Goal: Ask a question: Seek information or help from site administrators or community

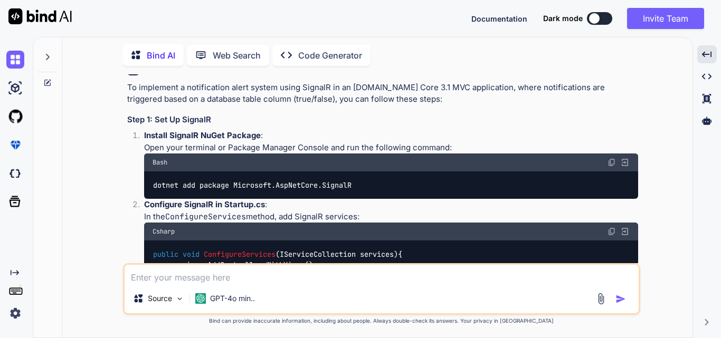
scroll to position [53, 0]
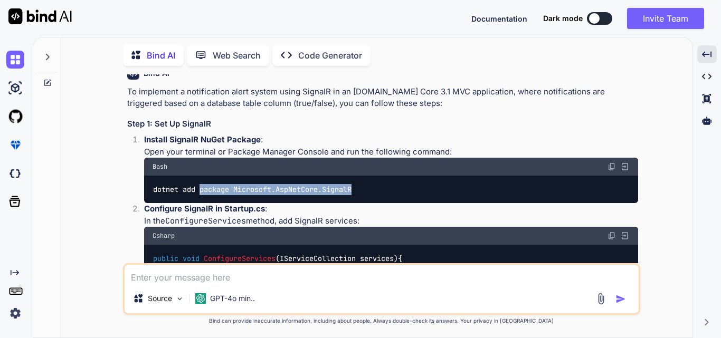
drag, startPoint x: 364, startPoint y: 189, endPoint x: 200, endPoint y: 193, distance: 164.1
click at [200, 193] on div "dotnet add package Microsoft.AspNetCore.SignalR" at bounding box center [391, 189] width 494 height 27
copy code "package Microsoft.AspNetCore.SignalR"
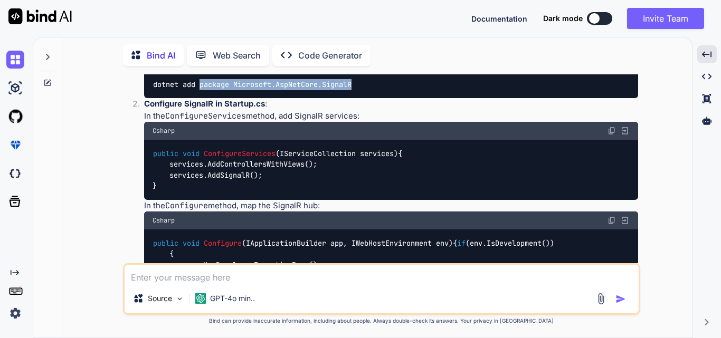
scroll to position [158, 0]
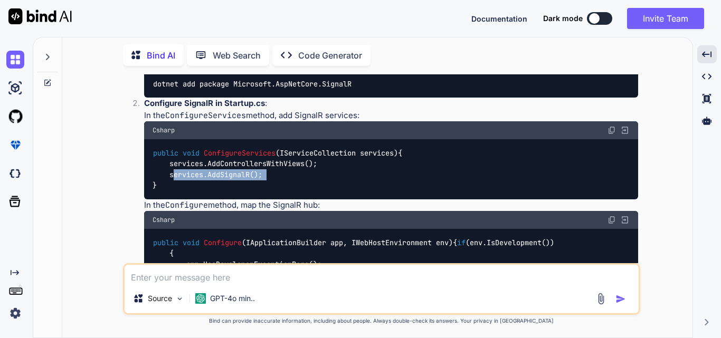
drag, startPoint x: 170, startPoint y: 187, endPoint x: 263, endPoint y: 187, distance: 93.4
click at [263, 187] on code "public void ConfigureServices ( IServiceCollection services ) { services.AddCon…" at bounding box center [277, 169] width 250 height 43
copy code "services.AddSignalR();"
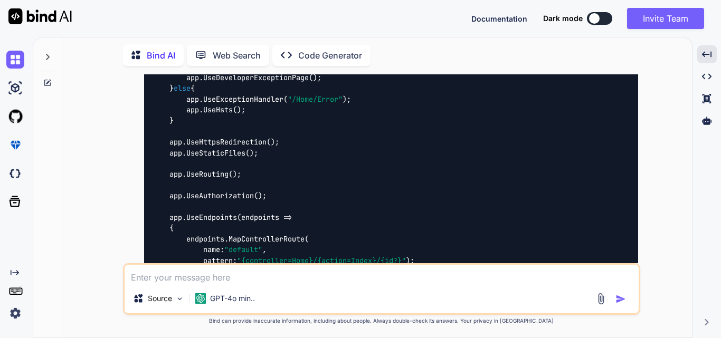
scroll to position [369, 0]
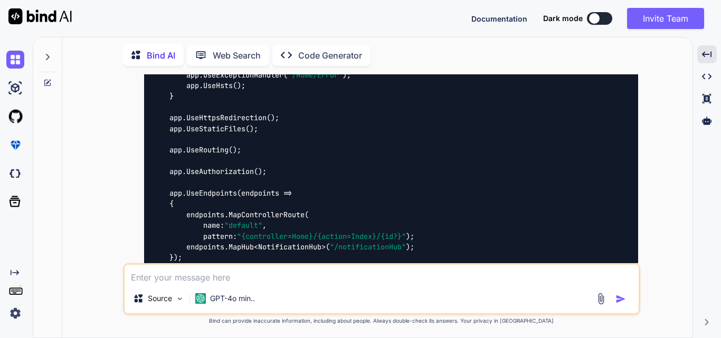
click at [254, 204] on div "public void Configure ( IApplicationBuilder app, IWebHostEnvironment env ) { if…" at bounding box center [391, 150] width 494 height 264
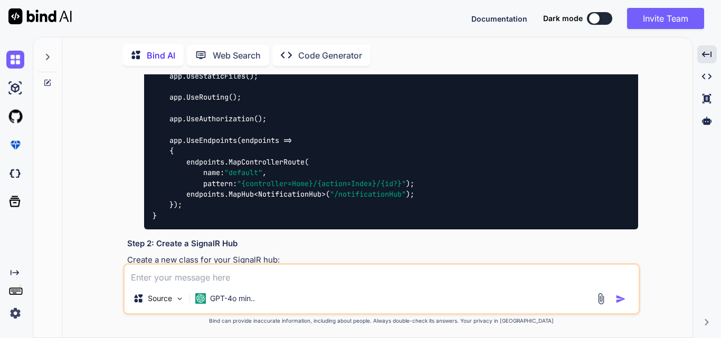
scroll to position [475, 0]
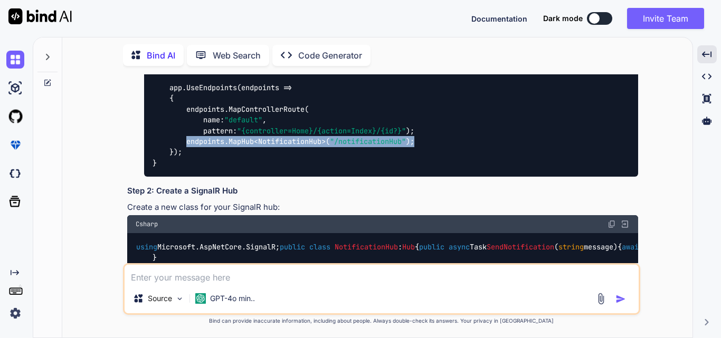
drag, startPoint x: 187, startPoint y: 196, endPoint x: 421, endPoint y: 199, distance: 233.2
click at [421, 177] on div "public void Configure ( IApplicationBuilder app, IWebHostEnvironment env ) { if…" at bounding box center [391, 44] width 494 height 264
copy code "endpoints.MapHub<NotificationHub>( "/notificationHub" );"
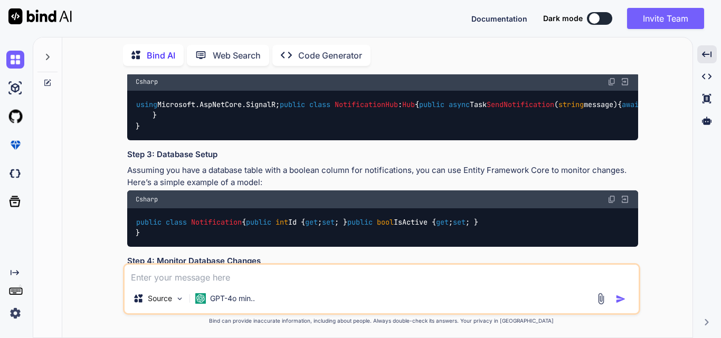
scroll to position [633, 0]
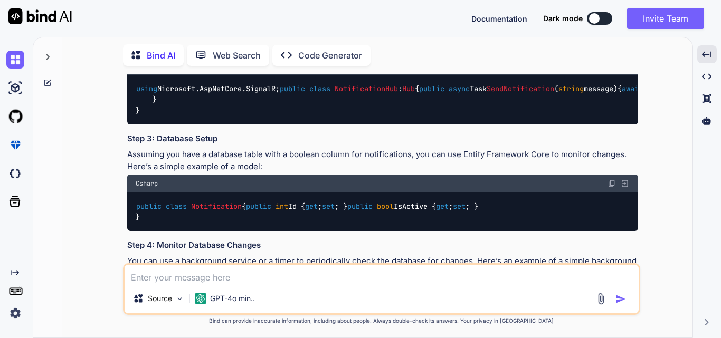
click at [335, 93] on span "NotificationHub" at bounding box center [366, 88] width 63 height 9
copy span "NotificationHub"
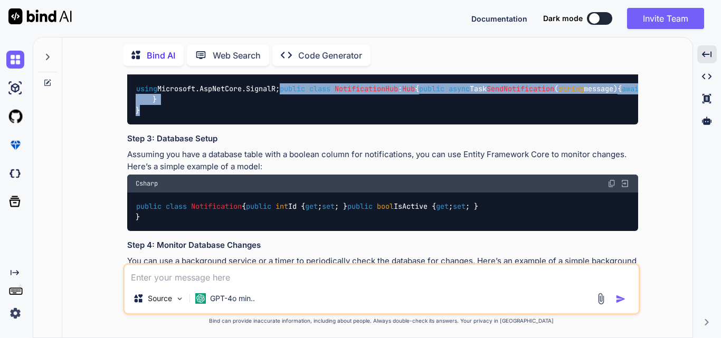
drag, startPoint x: 135, startPoint y: 163, endPoint x: 141, endPoint y: 228, distance: 65.7
click at [143, 124] on div "using Microsoft.AspNetCore.SignalR; public class NotificationHub : Hub { public…" at bounding box center [382, 99] width 511 height 49
copy code "public class NotificationHub : Hub { public async Task SendNotification ( strin…"
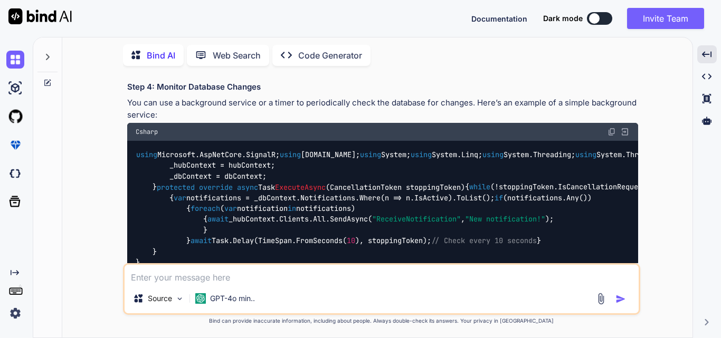
scroll to position [844, 0]
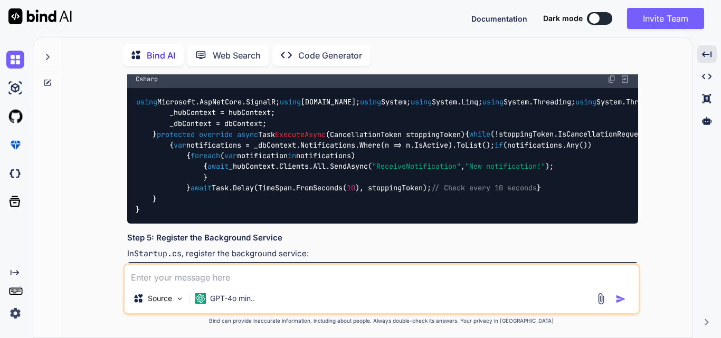
copy span "Notification"
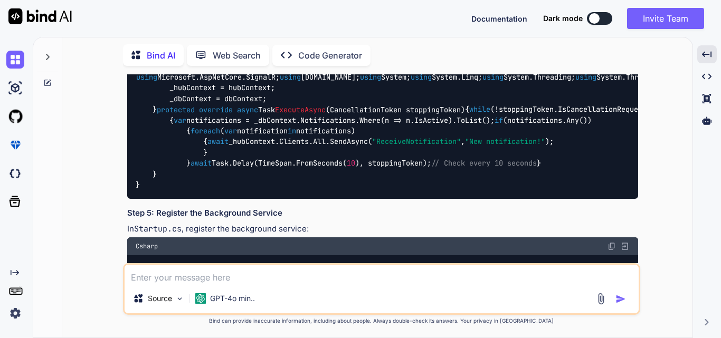
scroll to position [791, 0]
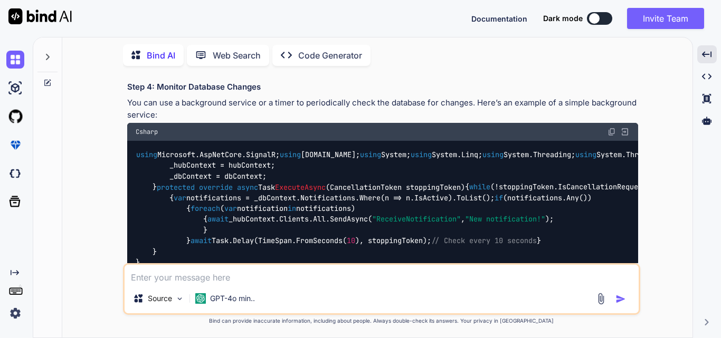
drag, startPoint x: 137, startPoint y: 167, endPoint x: 142, endPoint y: 210, distance: 43.1
click at [142, 73] on div "public class Notification { public int Id { get ; set ; } public bool IsActive …" at bounding box center [382, 53] width 511 height 39
copy code "public class Notification { public int Id { get ; set ; } public bool IsActive …"
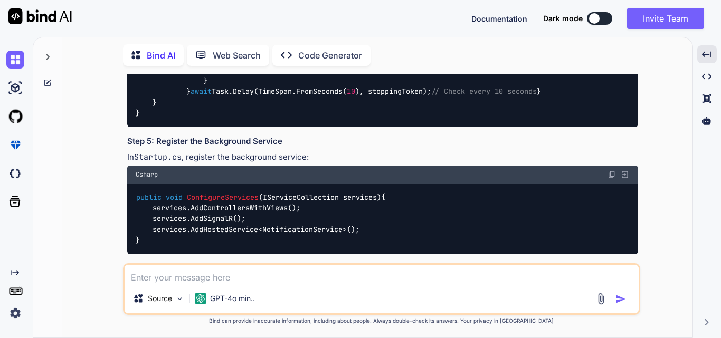
scroll to position [950, 0]
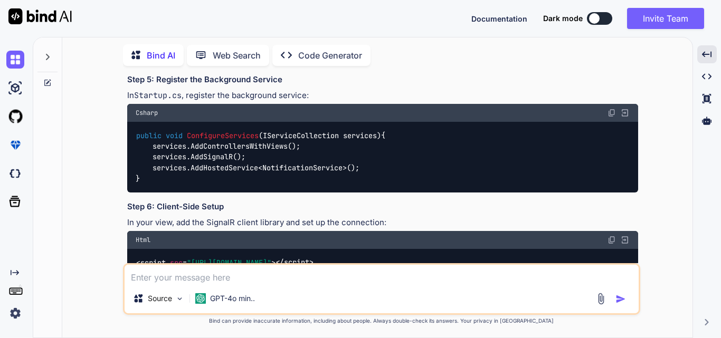
copy span "NotificationService"
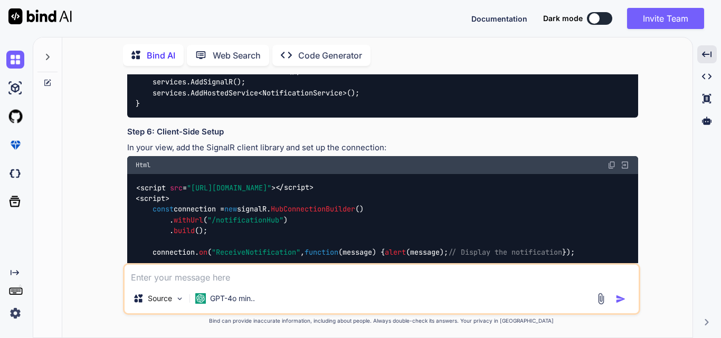
scroll to position [1282, 0]
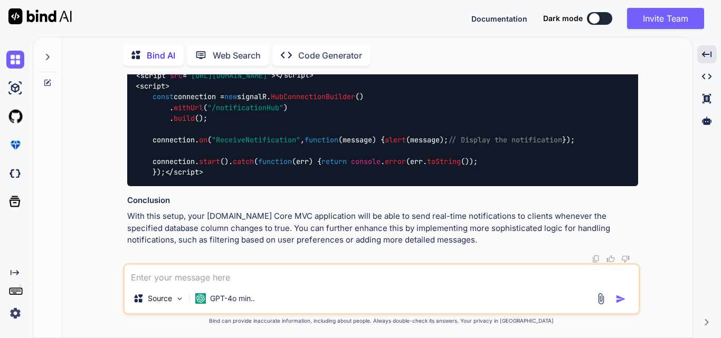
drag, startPoint x: 136, startPoint y: 148, endPoint x: 169, endPoint y: 181, distance: 46.3
copy code "using Microsoft.AspNetCore.SignalR; using [DOMAIN_NAME]; using System; using Sy…"
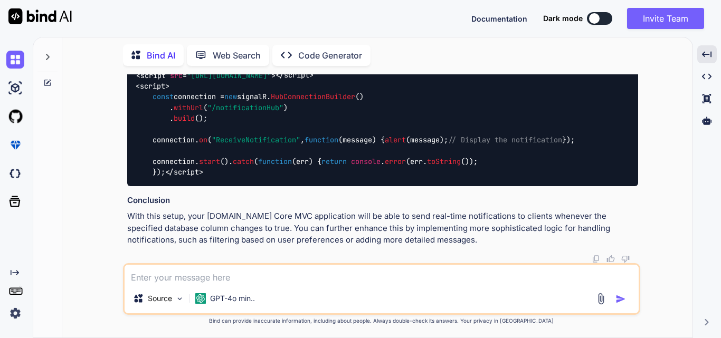
drag, startPoint x: 154, startPoint y: 203, endPoint x: 364, endPoint y: 202, distance: 210.0
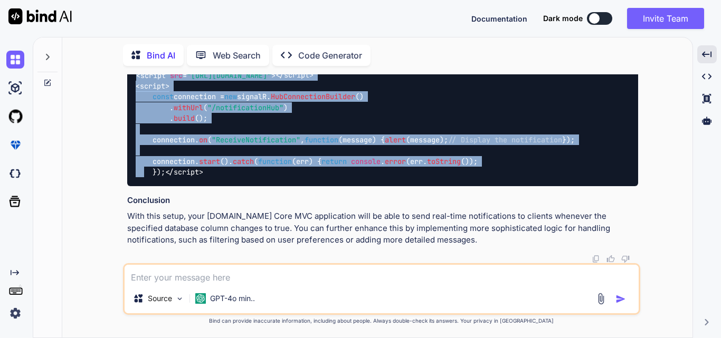
scroll to position [1651, 0]
drag, startPoint x: 136, startPoint y: 140, endPoint x: 178, endPoint y: 175, distance: 54.7
click at [178, 175] on div "< script src = "[URL][DOMAIN_NAME]" > </ script > < script > const connection =…" at bounding box center [382, 124] width 511 height 125
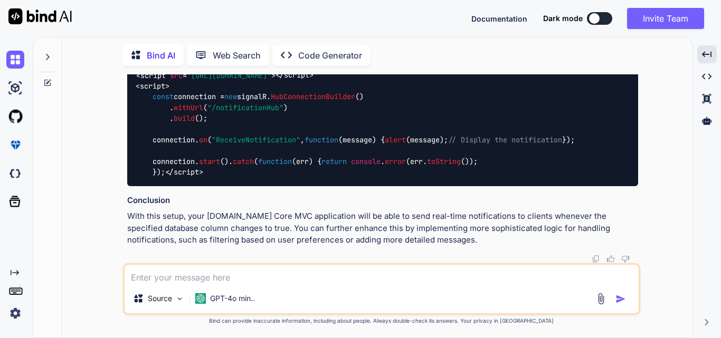
click at [413, 199] on h3 "Conclusion" at bounding box center [382, 201] width 511 height 12
click at [269, 279] on textarea at bounding box center [382, 274] width 514 height 19
type textarea "also provide code related to database"
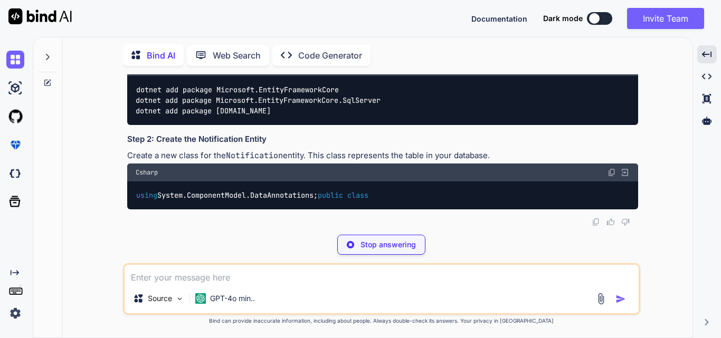
scroll to position [1936, 0]
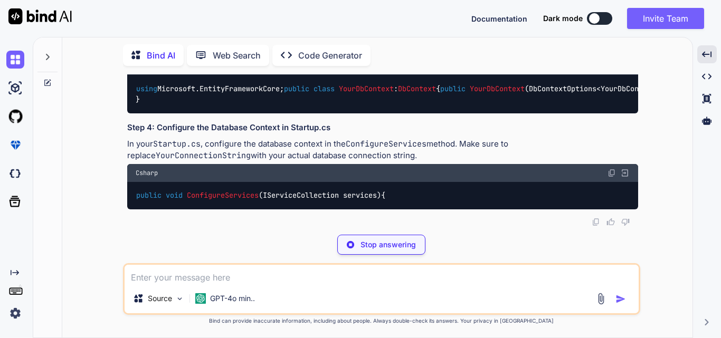
drag, startPoint x: 376, startPoint y: 159, endPoint x: 137, endPoint y: 138, distance: 239.4
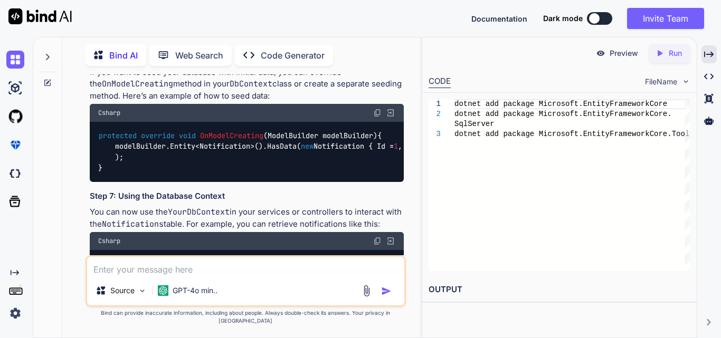
scroll to position [2266, 0]
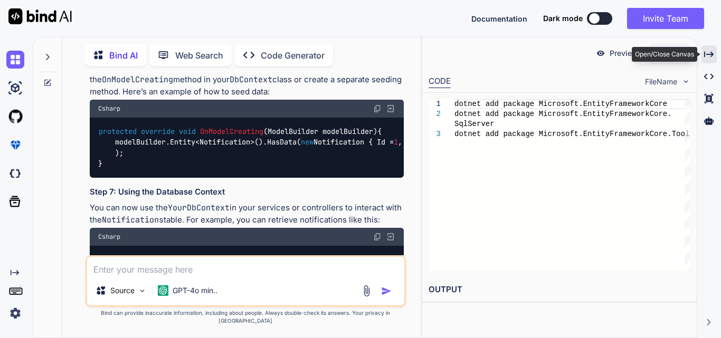
click at [710, 49] on div "Created with Pixso." at bounding box center [708, 54] width 15 height 18
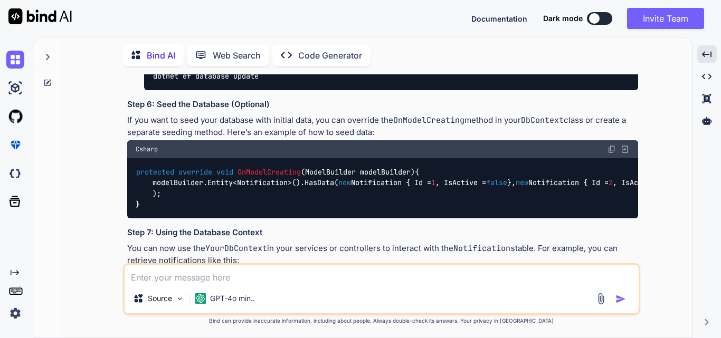
scroll to position [2030, 0]
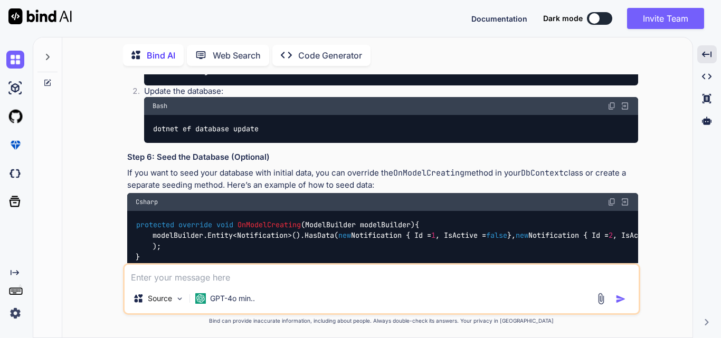
drag, startPoint x: 152, startPoint y: 190, endPoint x: 177, endPoint y: 193, distance: 24.4
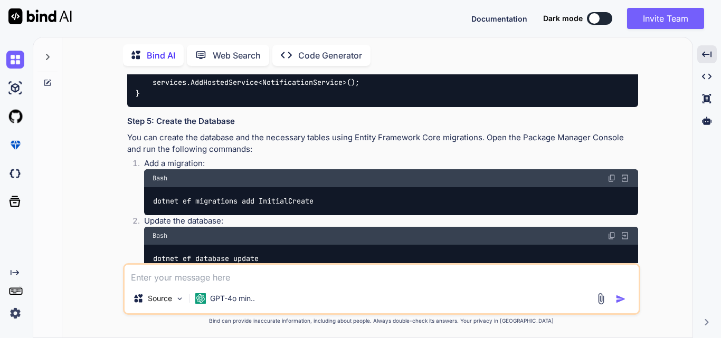
scroll to position [1924, 0]
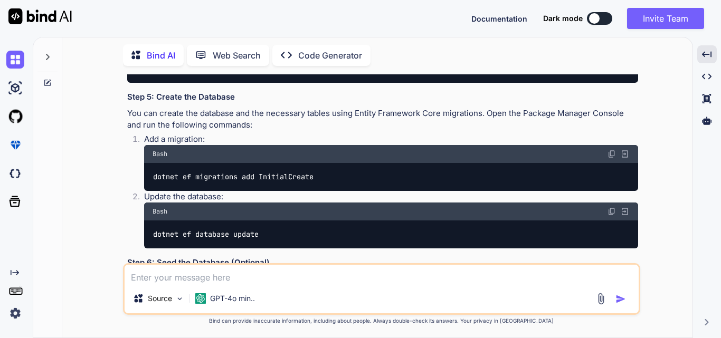
drag, startPoint x: 374, startPoint y: 170, endPoint x: 135, endPoint y: 152, distance: 239.7
drag, startPoint x: 136, startPoint y: 149, endPoint x: 343, endPoint y: 151, distance: 207.4
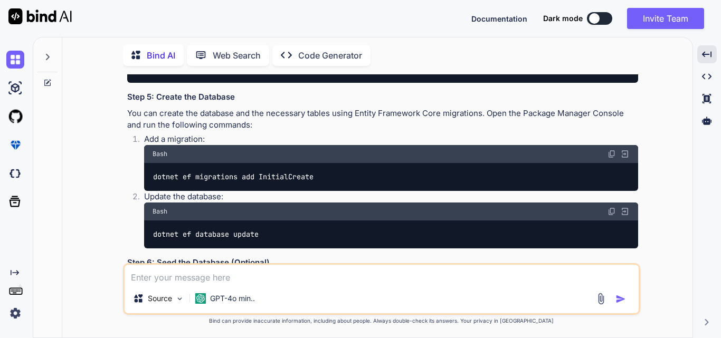
drag, startPoint x: 218, startPoint y: 149, endPoint x: 343, endPoint y: 149, distance: 125.6
drag, startPoint x: 218, startPoint y: 158, endPoint x: 393, endPoint y: 160, distance: 175.2
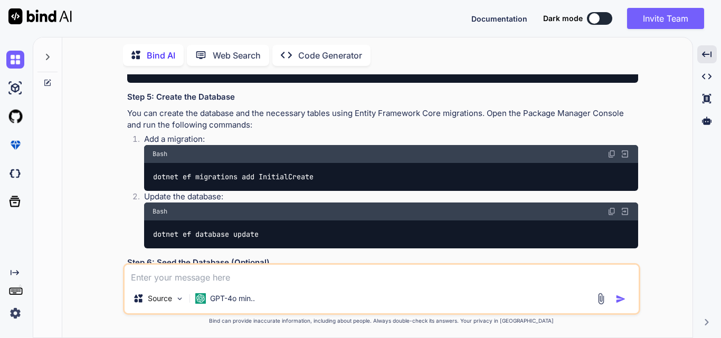
drag, startPoint x: 217, startPoint y: 169, endPoint x: 375, endPoint y: 168, distance: 157.2
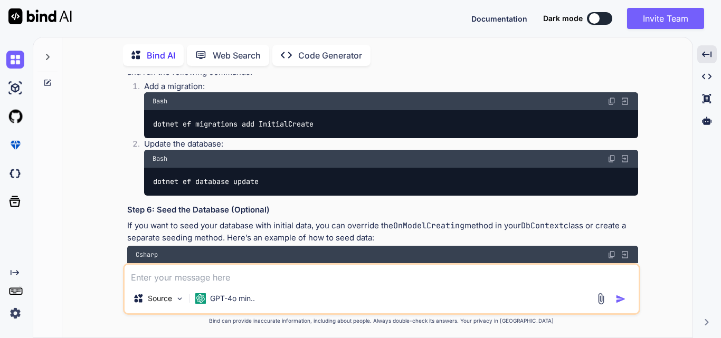
scroll to position [2030, 0]
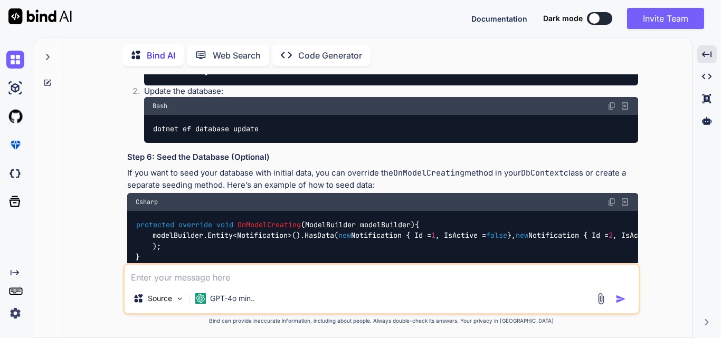
drag, startPoint x: 348, startPoint y: 148, endPoint x: 130, endPoint y: 150, distance: 217.4
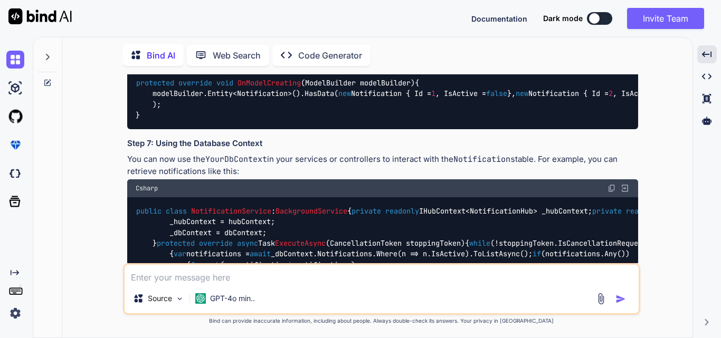
scroll to position [2188, 0]
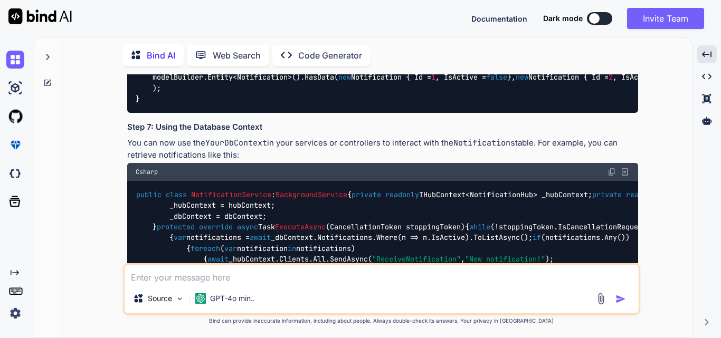
drag, startPoint x: 172, startPoint y: 204, endPoint x: 393, endPoint y: 218, distance: 221.5
drag, startPoint x: 247, startPoint y: 169, endPoint x: 320, endPoint y: 174, distance: 72.9
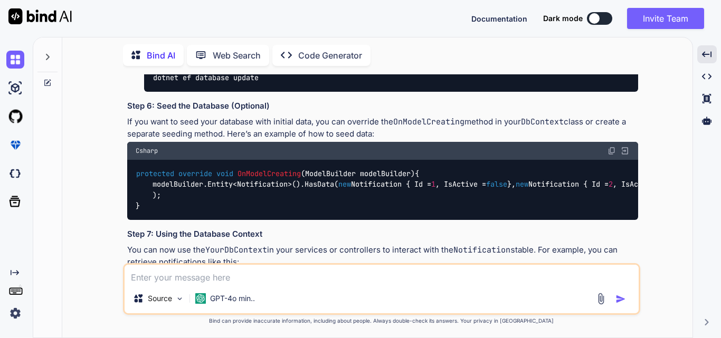
scroll to position [1977, 0]
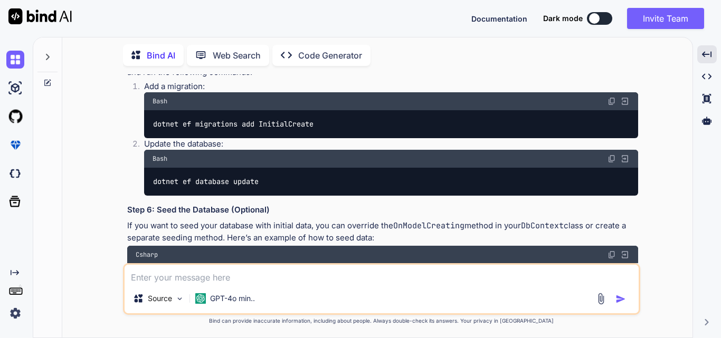
drag, startPoint x: 219, startPoint y: 94, endPoint x: 354, endPoint y: 97, distance: 134.6
click at [206, 280] on textarea at bounding box center [382, 274] width 514 height 19
paste textarea "Microsoft.EntityFrameworkCore"
type textarea "Microsoft.EntityFrameworkCore version for 3.1"
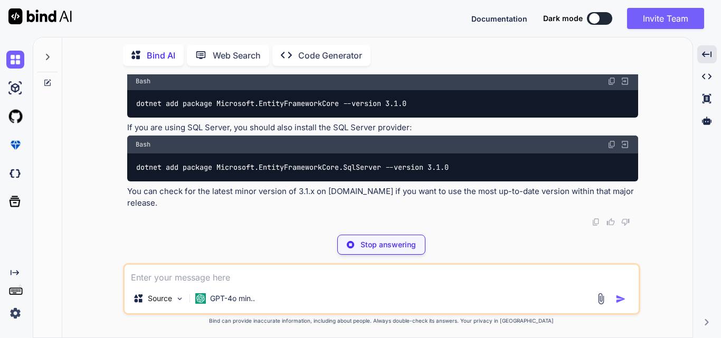
scroll to position [3483, 0]
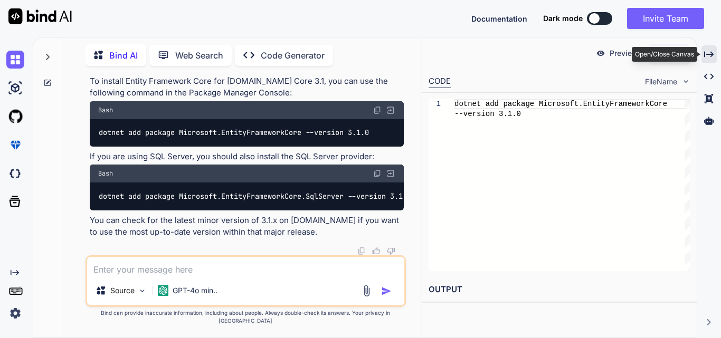
click at [711, 55] on icon "Created with Pixso." at bounding box center [708, 54] width 9 height 9
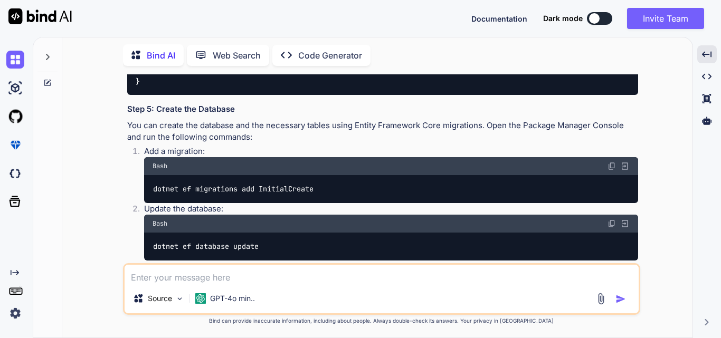
scroll to position [1929, 0]
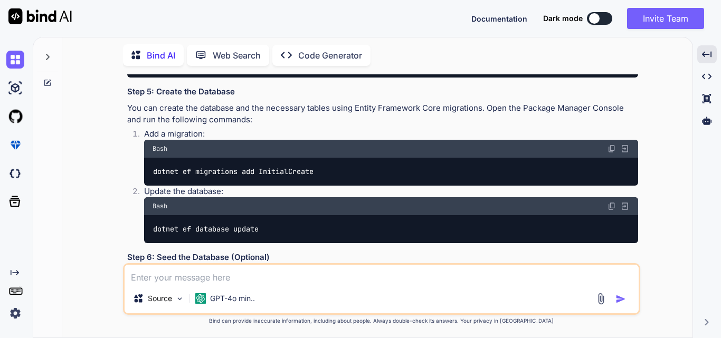
drag, startPoint x: 217, startPoint y: 155, endPoint x: 399, endPoint y: 154, distance: 181.5
click at [188, 276] on textarea at bounding box center [382, 274] width 514 height 19
paste textarea "Microsoft.EntityFrameworkCore.SqlServer"
type textarea "Microsoft.EntityFrameworkCore.SqlServer version for 3.1"
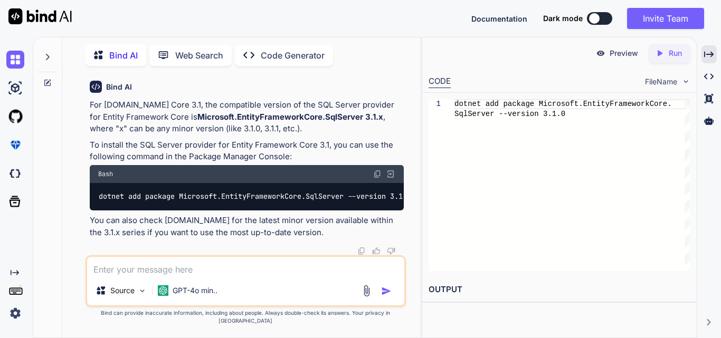
scroll to position [3791, 0]
click at [715, 49] on div "Created with Pixso." at bounding box center [708, 54] width 15 height 18
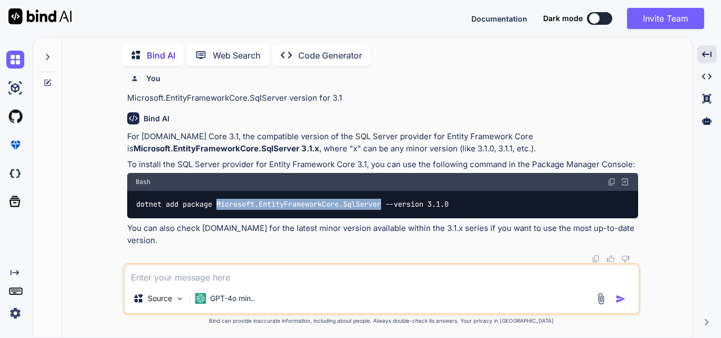
drag, startPoint x: 218, startPoint y: 239, endPoint x: 385, endPoint y: 244, distance: 166.8
click at [385, 210] on code "dotnet add package Microsoft.EntityFrameworkCore.SqlServer --version 3.1.0" at bounding box center [293, 204] width 314 height 11
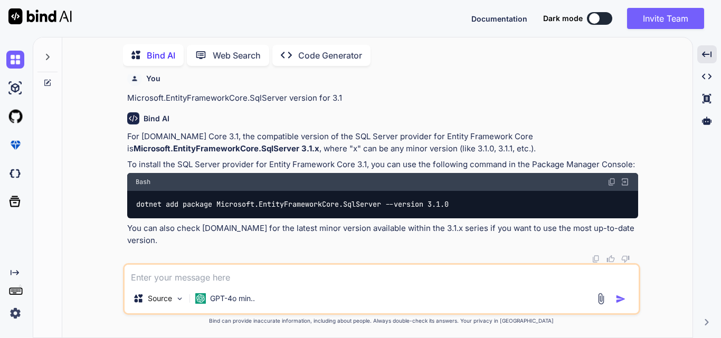
click at [485, 144] on div "Bind AI For [DOMAIN_NAME] Core 3.1, the compatible version of the SQL Server pr…" at bounding box center [382, 183] width 511 height 159
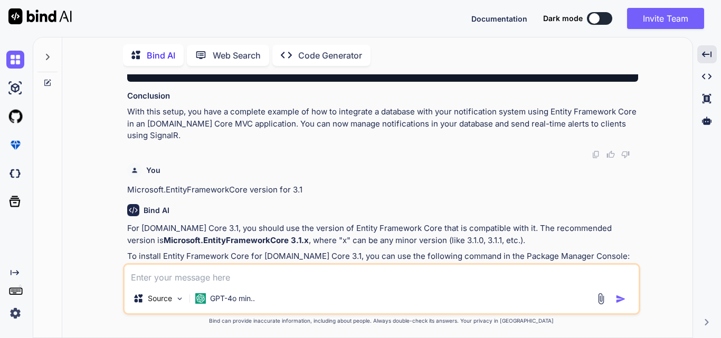
scroll to position [2405, 0]
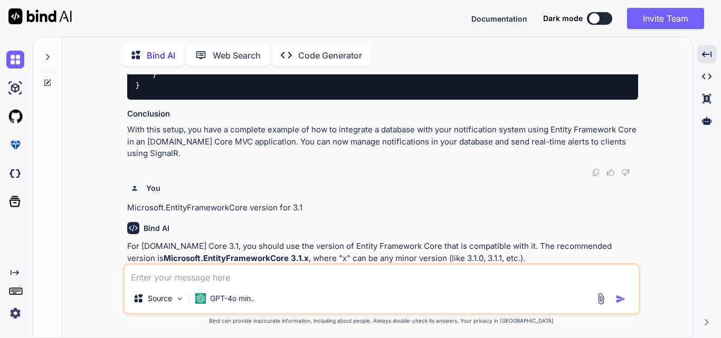
drag, startPoint x: 155, startPoint y: 170, endPoint x: 371, endPoint y: 179, distance: 216.5
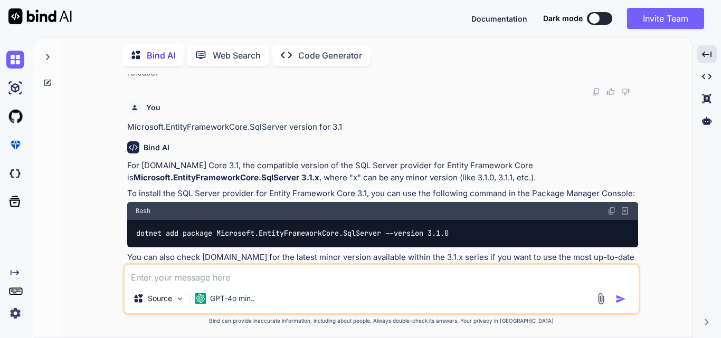
scroll to position [2721, 0]
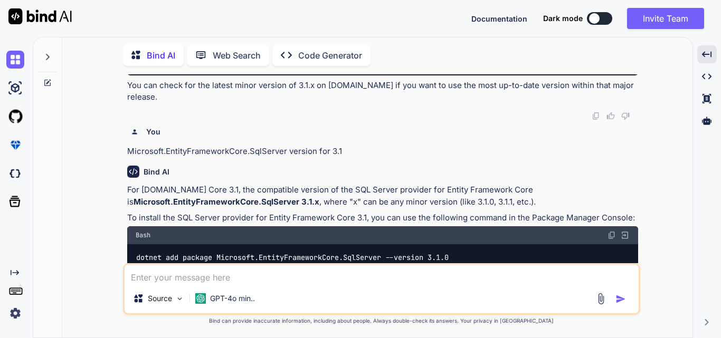
click at [510, 74] on div "Bind AI Web Search Created with Pixso. Code Generator You notification alert vi…" at bounding box center [377, 189] width 630 height 298
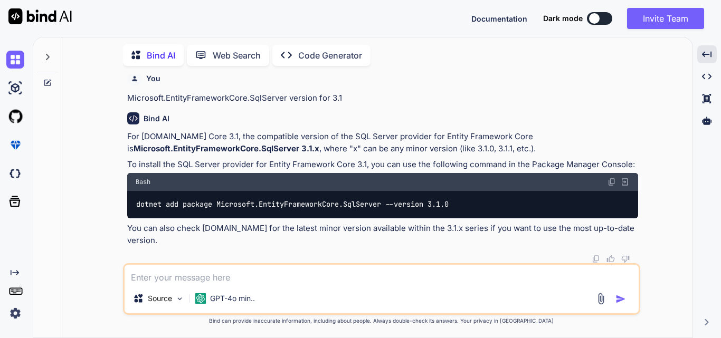
scroll to position [3144, 0]
click at [289, 271] on textarea at bounding box center [382, 274] width 514 height 19
type textarea "code to set connection string in appsetting"
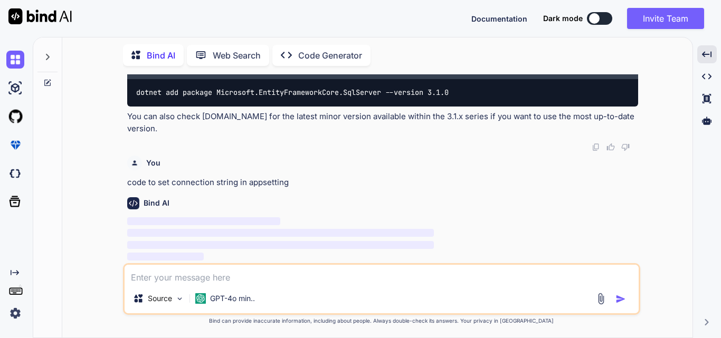
scroll to position [3702, 0]
click at [280, 274] on textarea at bounding box center [382, 274] width 514 height 19
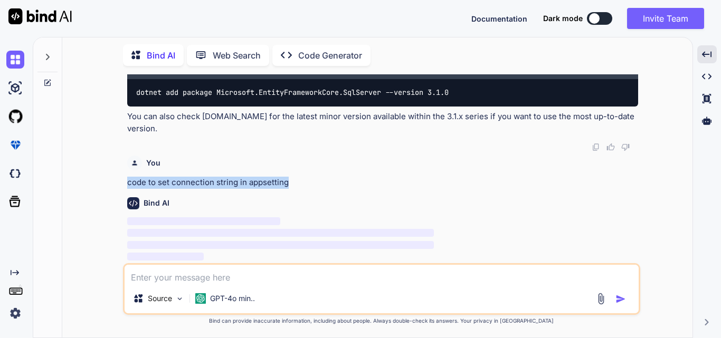
drag, startPoint x: 127, startPoint y: 184, endPoint x: 290, endPoint y: 184, distance: 163.6
click at [290, 184] on p "code to set connection string in appsetting" at bounding box center [382, 183] width 511 height 12
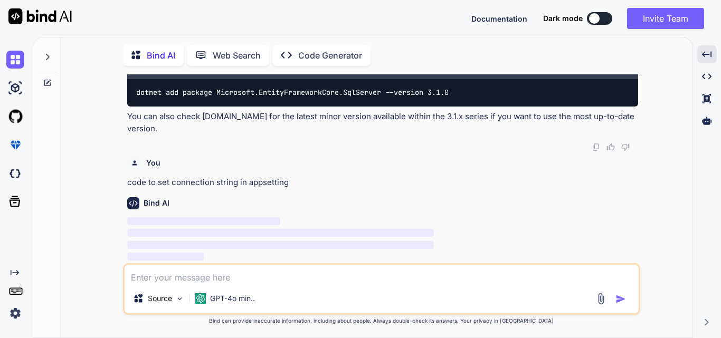
click at [207, 271] on textarea at bounding box center [382, 274] width 514 height 19
paste textarea "code to set connection string in appsetting"
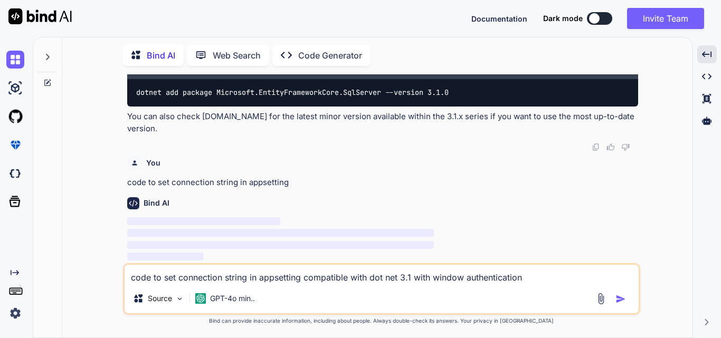
type textarea "code to set connection string in appsetting compatible with dot net 3.1 with wi…"
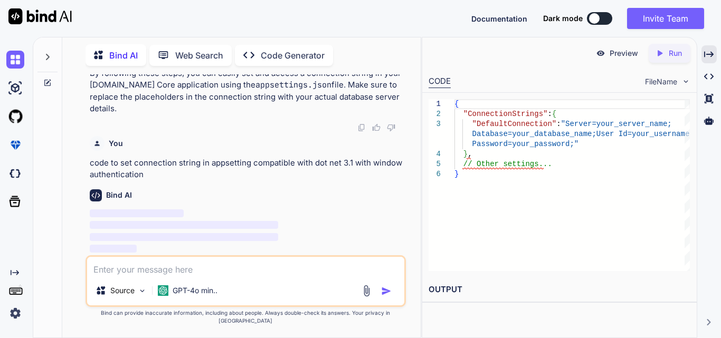
scroll to position [4892, 0]
click at [702, 59] on div "Created with Pixso." at bounding box center [708, 54] width 15 height 18
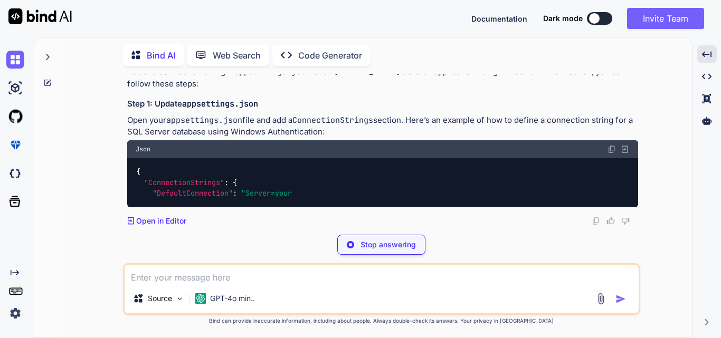
scroll to position [4697, 0]
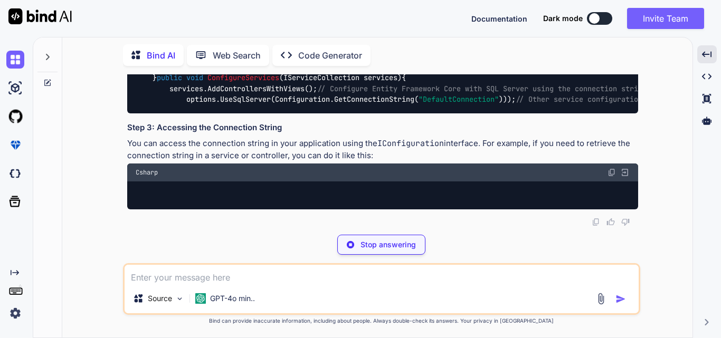
drag, startPoint x: 144, startPoint y: 182, endPoint x: 154, endPoint y: 204, distance: 24.8
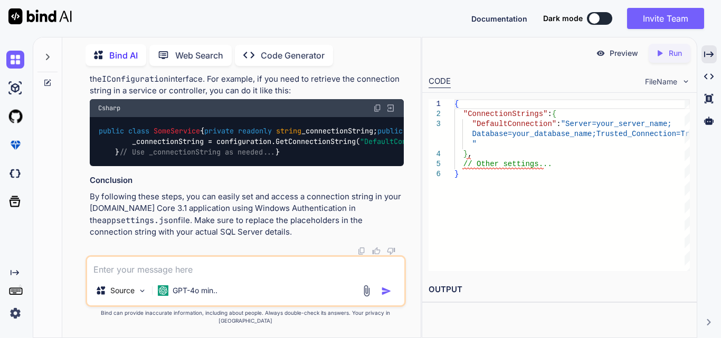
scroll to position [5042, 0]
click at [711, 52] on icon "Created with Pixso." at bounding box center [708, 54] width 9 height 9
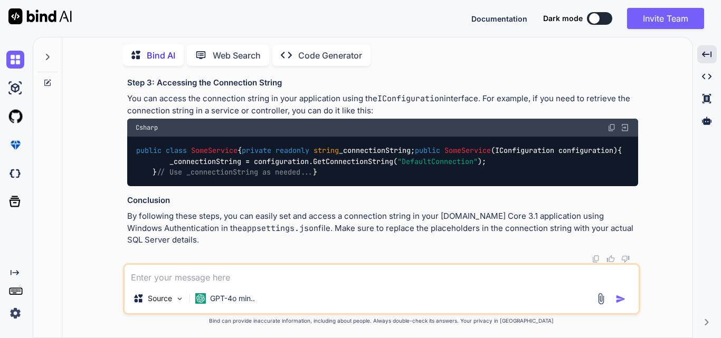
scroll to position [5352, 0]
click at [205, 278] on textarea at bounding box center [382, 274] width 514 height 19
type textarea "migration command for dot net 3.1"
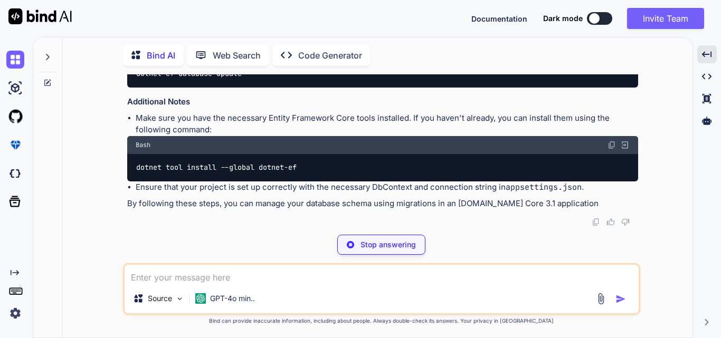
scroll to position [5859, 0]
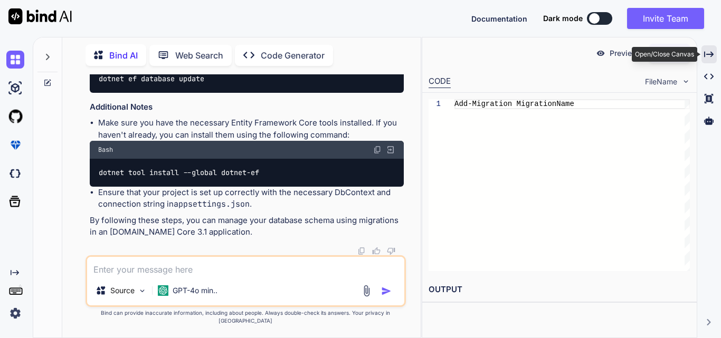
click at [704, 51] on icon "Created with Pixso." at bounding box center [708, 54] width 9 height 9
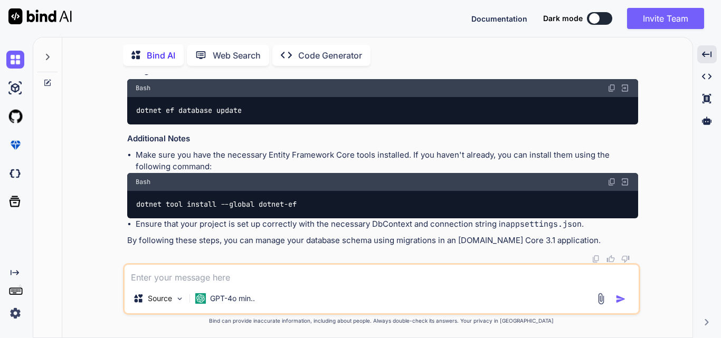
scroll to position [5674, 0]
drag, startPoint x: 254, startPoint y: 113, endPoint x: 131, endPoint y: 112, distance: 122.4
click at [226, 274] on textarea at bounding box center [382, 274] width 514 height 19
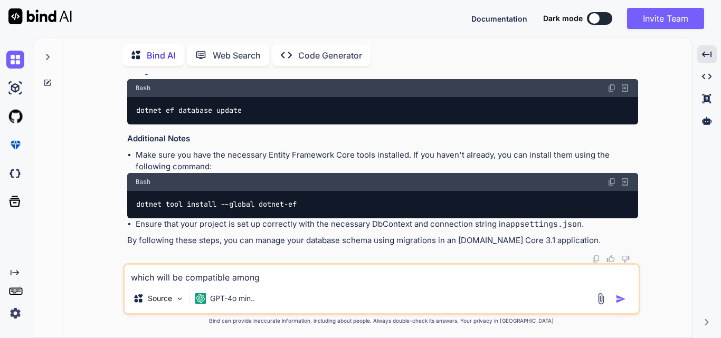
paste textarea "[DOMAIN_NAME]"
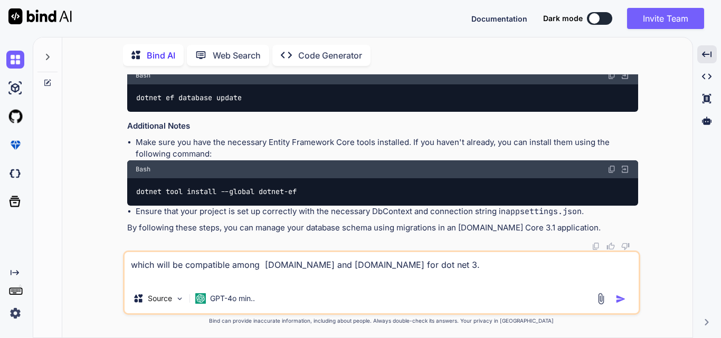
type textarea "which will be compatible among [DOMAIN_NAME] and [DOMAIN_NAME] for dot net 3.1"
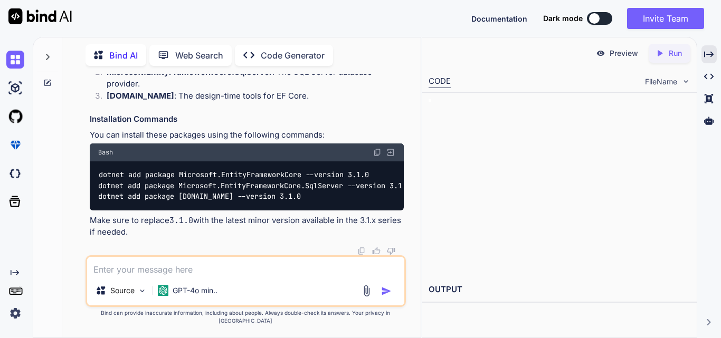
scroll to position [6497, 0]
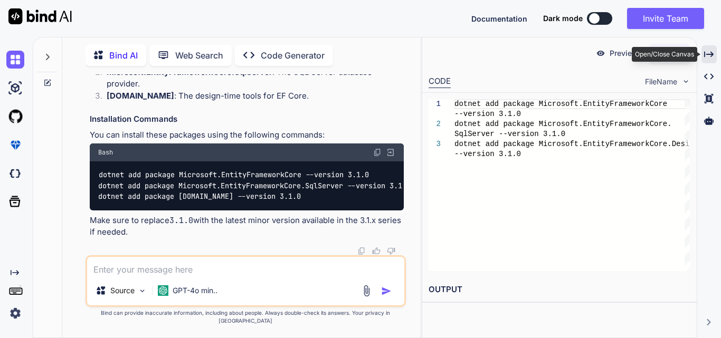
click at [710, 53] on icon "Created with Pixso." at bounding box center [708, 54] width 9 height 9
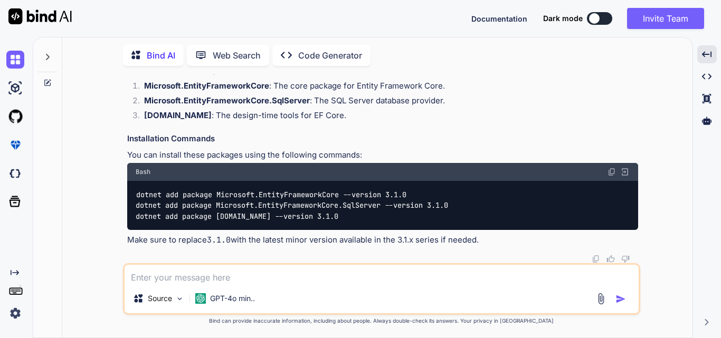
scroll to position [6257, 0]
click at [249, 274] on textarea at bounding box center [382, 274] width 514 height 19
paste textarea "Unable to create an object of type 'AppDbContext'. For the different patterns s…"
type textarea "Unable to create an object of type 'AppDbContext'. For the different patterns s…"
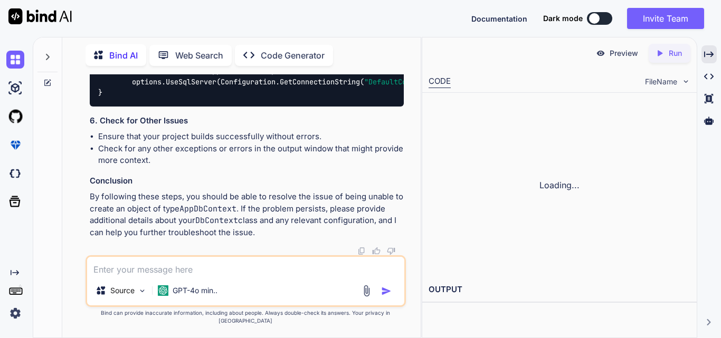
scroll to position [7163, 0]
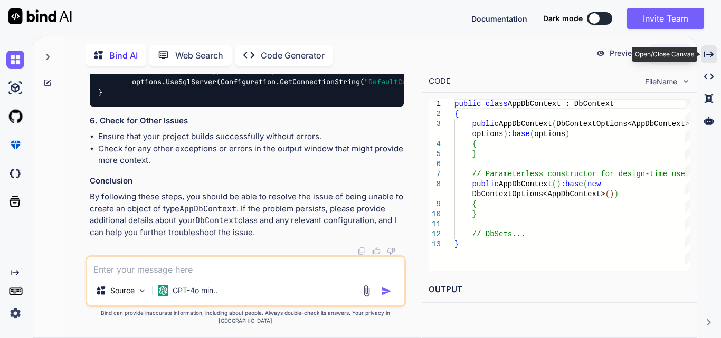
click at [702, 54] on div "Created with Pixso." at bounding box center [708, 54] width 15 height 18
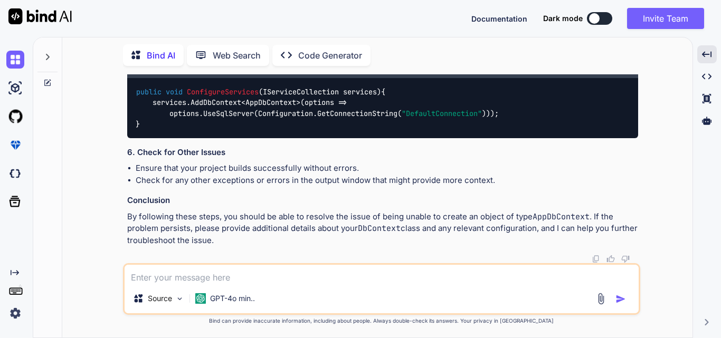
scroll to position [6633, 0]
drag, startPoint x: 153, startPoint y: 145, endPoint x: 160, endPoint y: 165, distance: 21.2
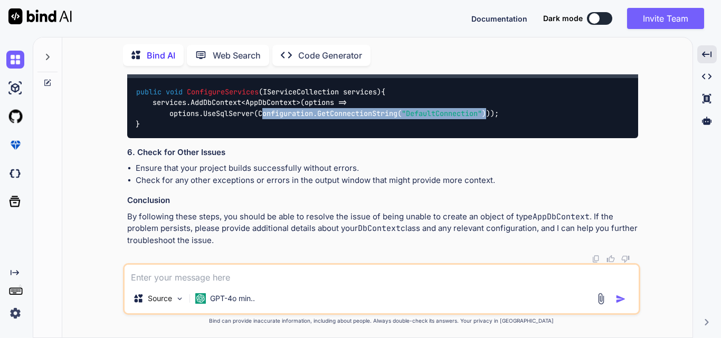
drag, startPoint x: 265, startPoint y: 218, endPoint x: 495, endPoint y: 221, distance: 230.1
click at [495, 130] on code "public void ConfigureServices ( IServiceCollection services ) { services.AddDbC…" at bounding box center [317, 108] width 363 height 43
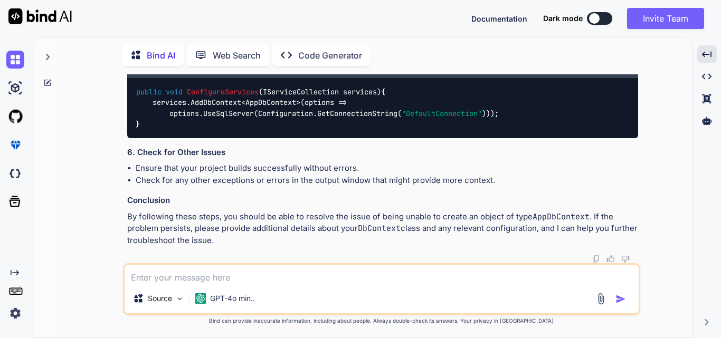
click at [303, 273] on textarea at bounding box center [382, 274] width 514 height 19
paste textarea "public class Notification { [Key] public int Id { get; set; } public bool IsAct…"
type textarea "write a sql server query to create a table for below code: public class Notific…"
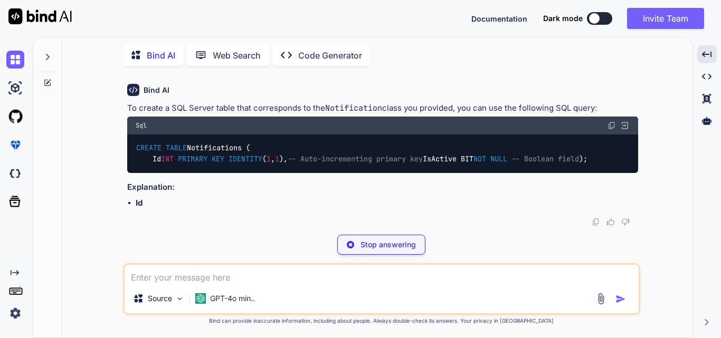
scroll to position [7447, 0]
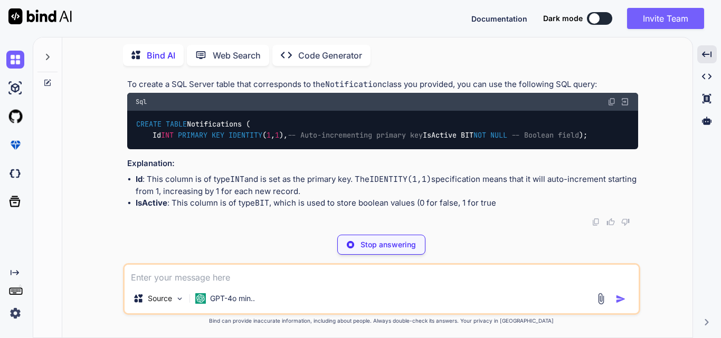
drag, startPoint x: 137, startPoint y: 129, endPoint x: 146, endPoint y: 160, distance: 32.5
click at [146, 149] on div "CREATE TABLE Notifications ( Id INT PRIMARY KEY IDENTITY ( 1 , 1 ), -- Auto-inc…" at bounding box center [382, 130] width 511 height 39
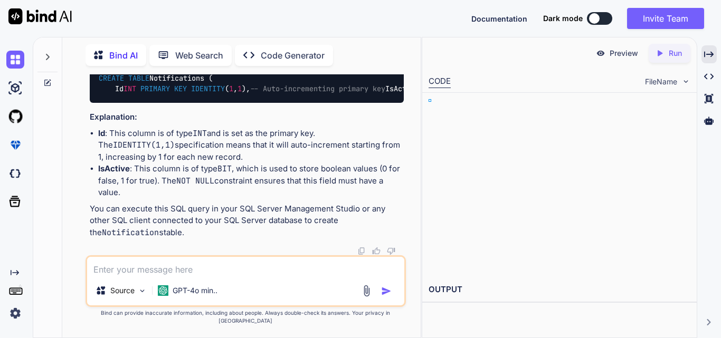
scroll to position [8137, 0]
